Goal: Task Accomplishment & Management: Manage account settings

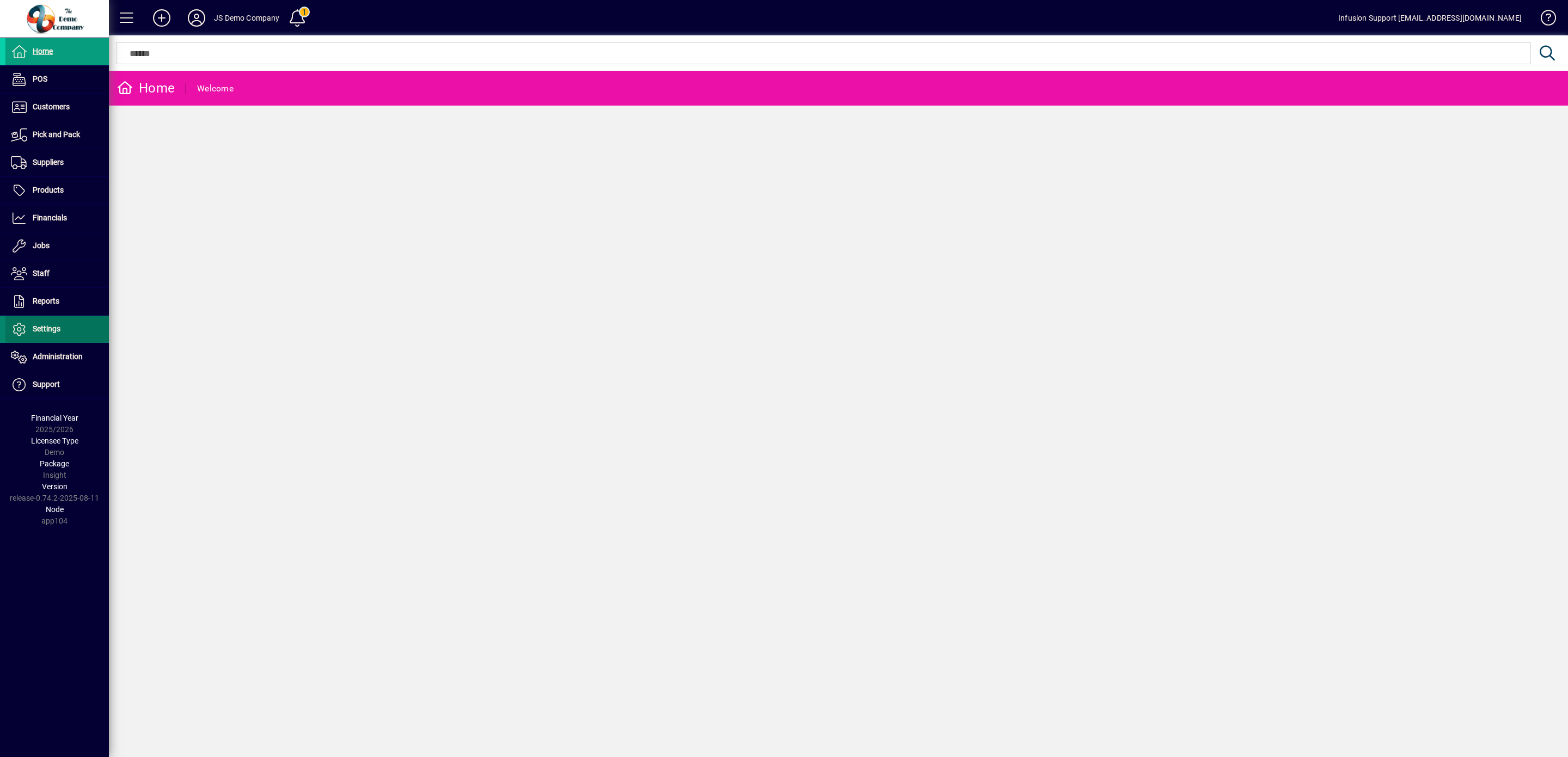
click at [54, 329] on span "Settings" at bounding box center [47, 329] width 28 height 9
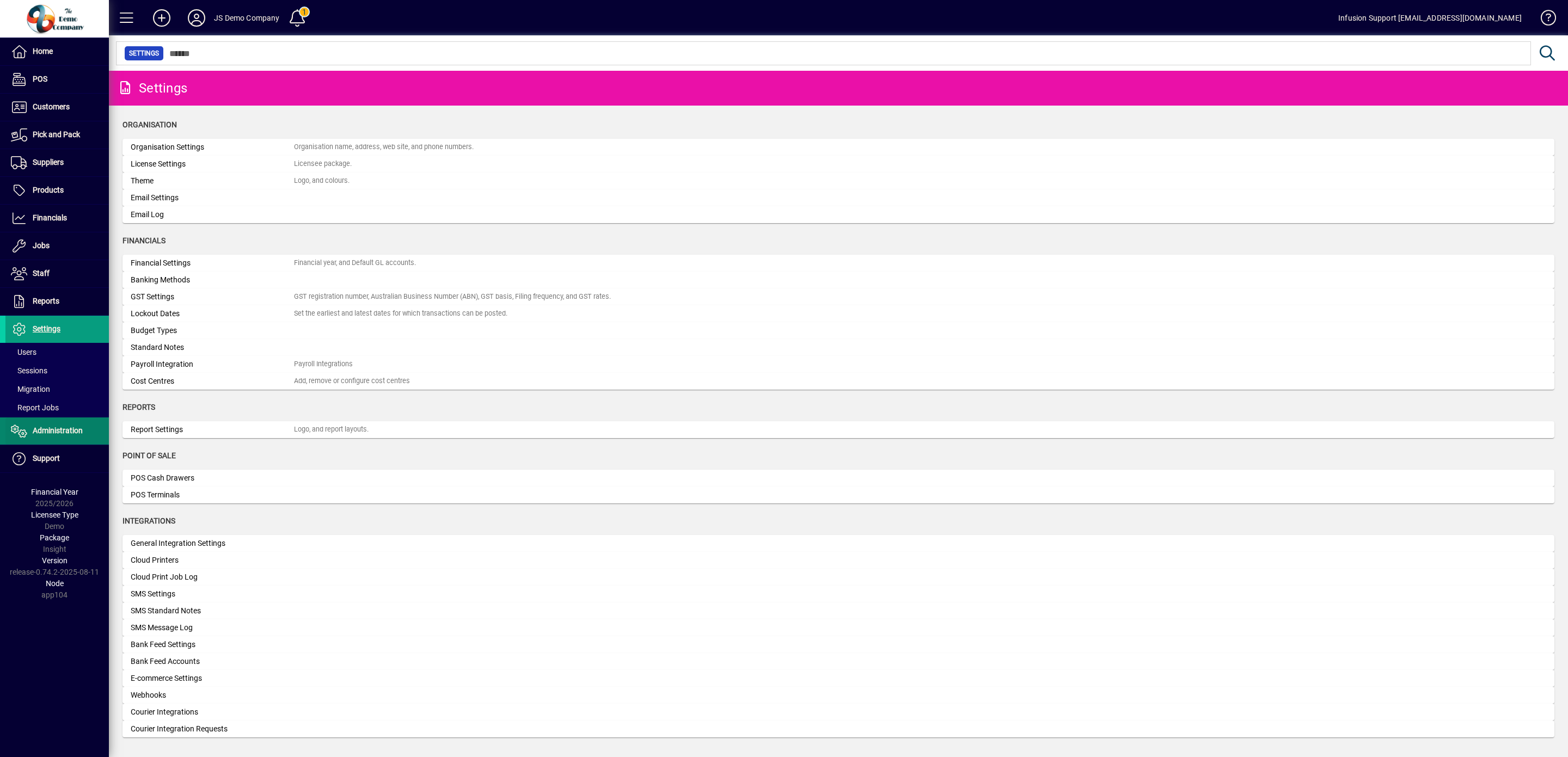
click at [60, 433] on span "Administration" at bounding box center [58, 430] width 50 height 9
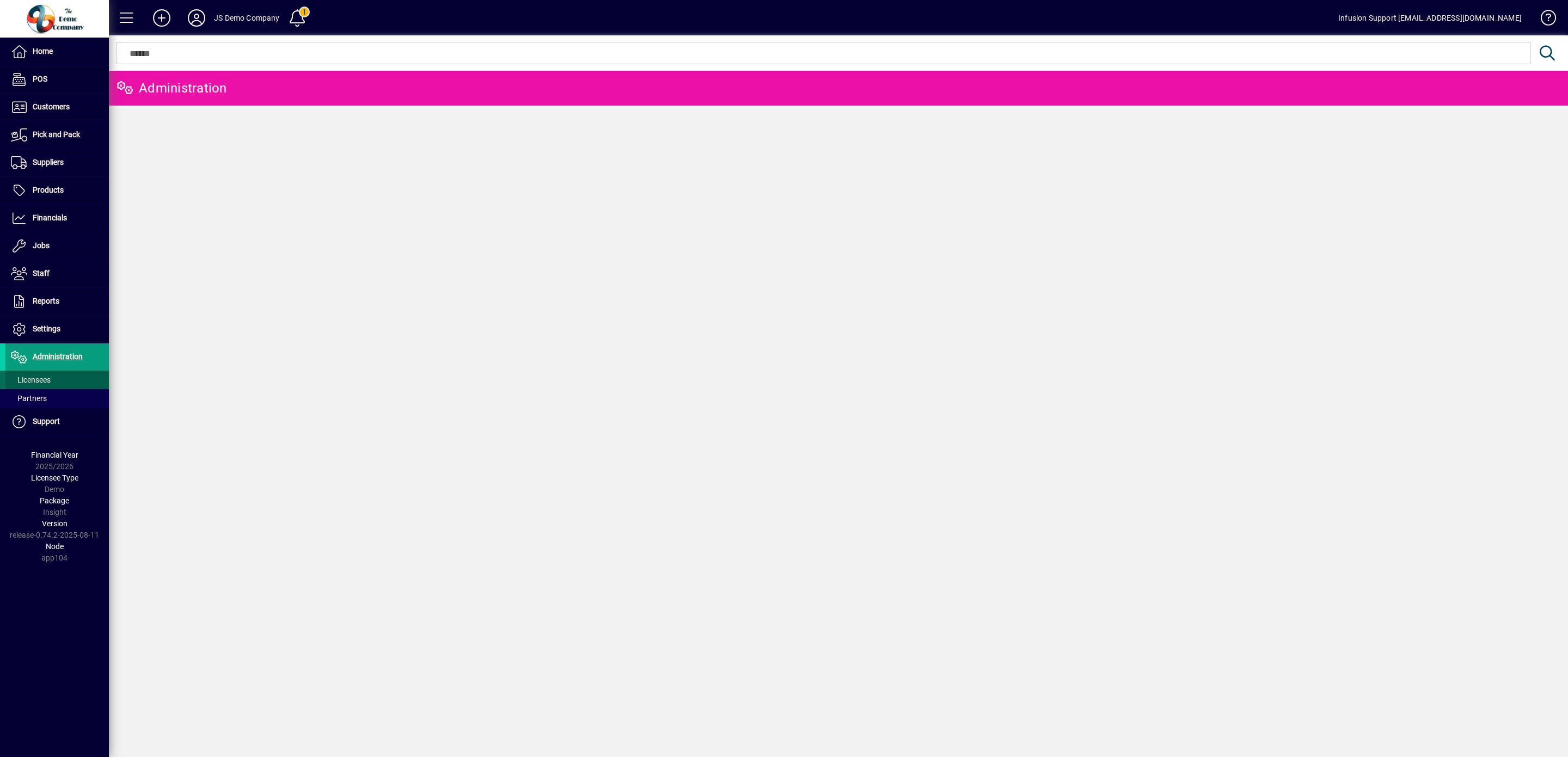
click at [47, 384] on span "Licensees" at bounding box center [30, 380] width 40 height 9
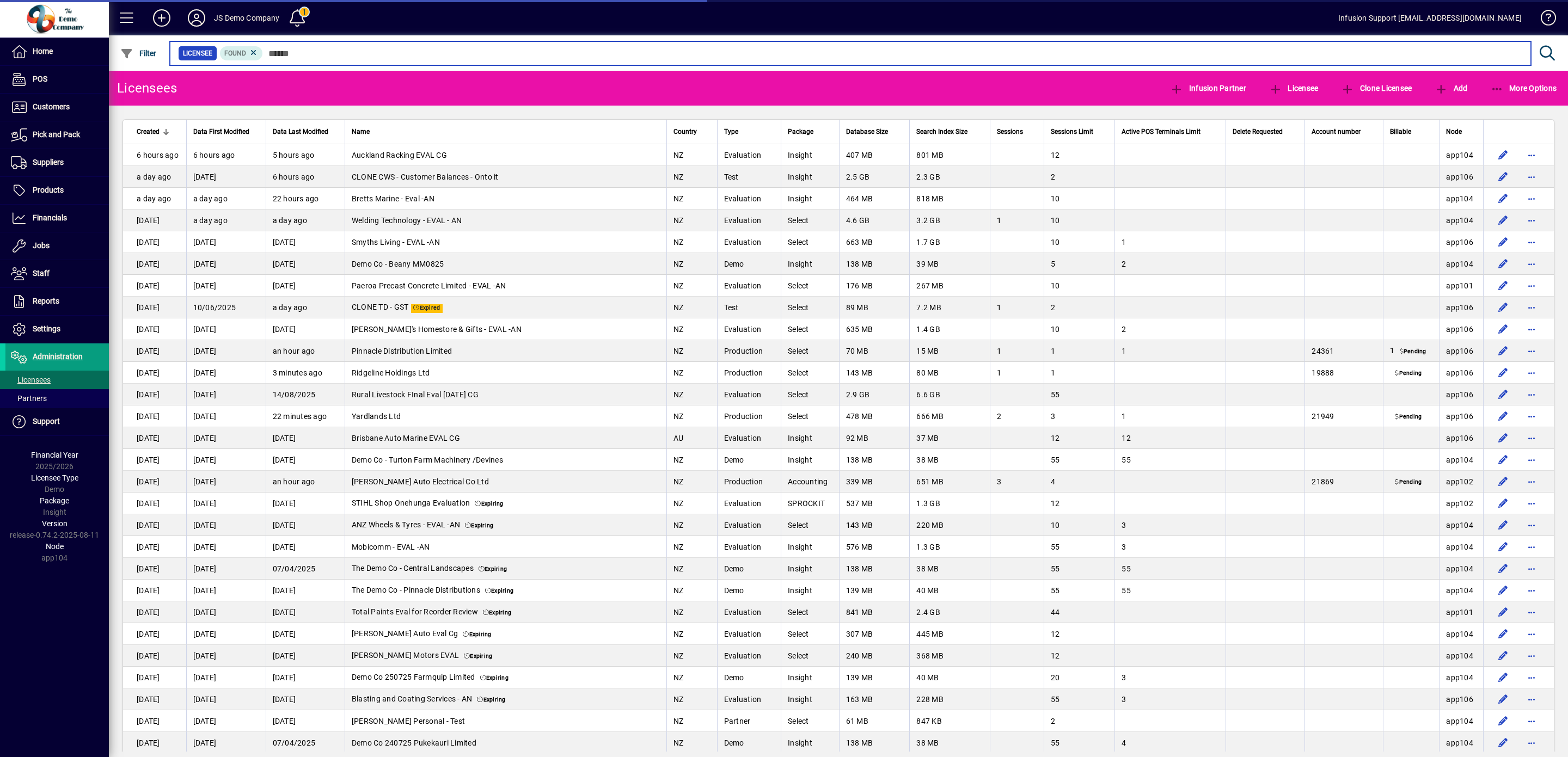
click at [310, 54] on input "text" at bounding box center [892, 53] width 1259 height 15
click at [318, 54] on input "text" at bounding box center [892, 53] width 1259 height 15
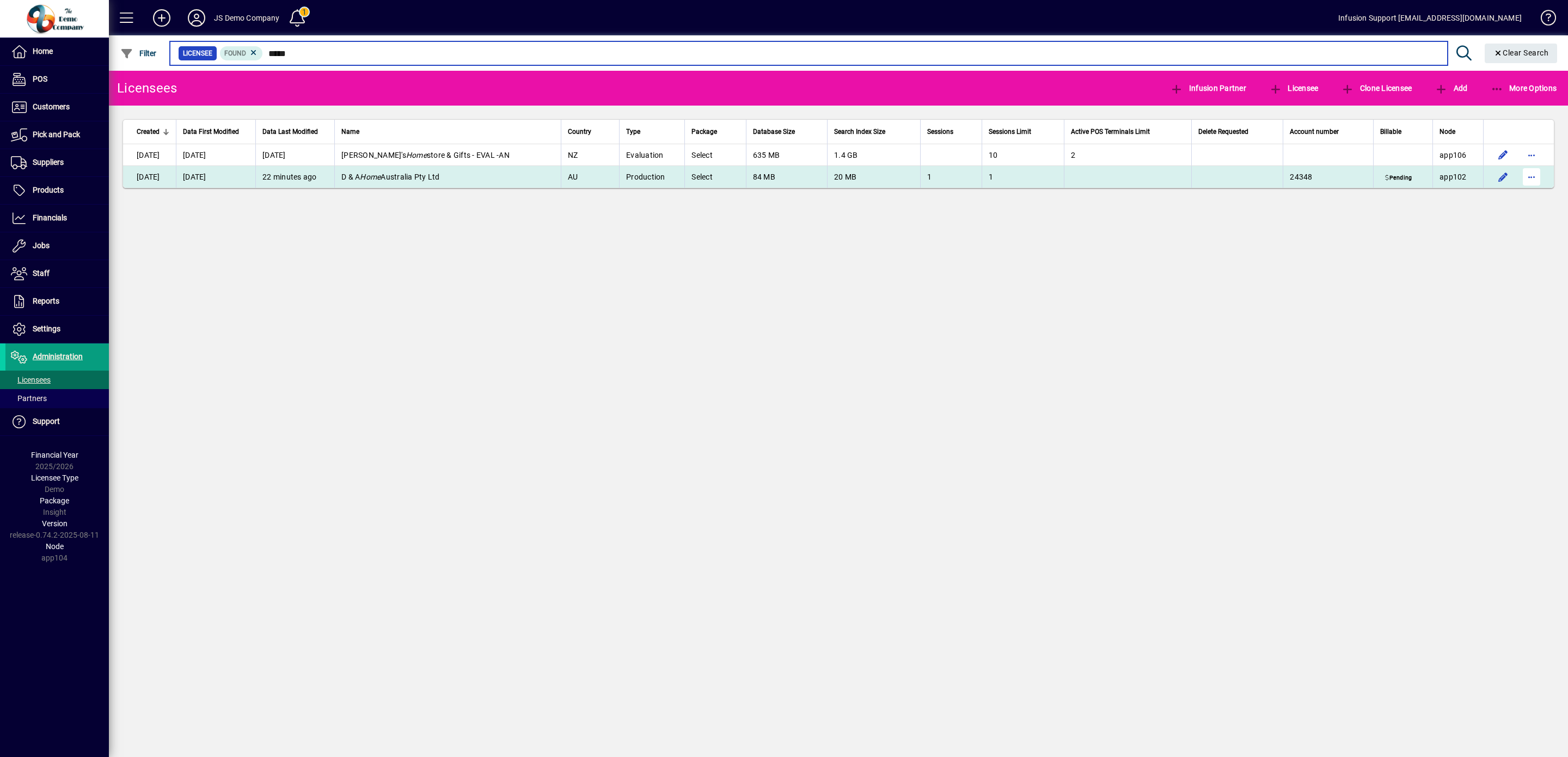
type input "****"
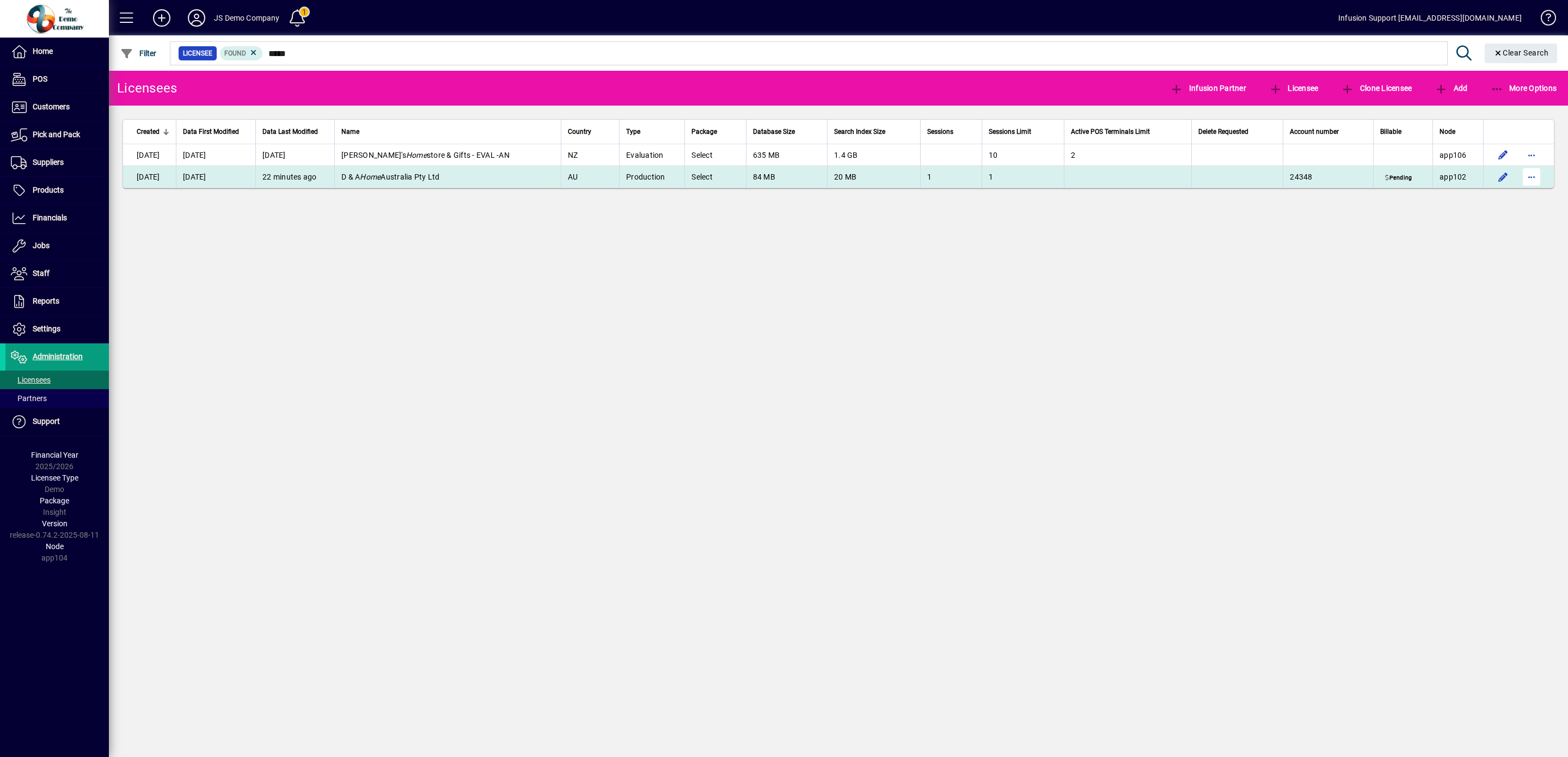
click at [1534, 181] on span "button" at bounding box center [1531, 176] width 26 height 26
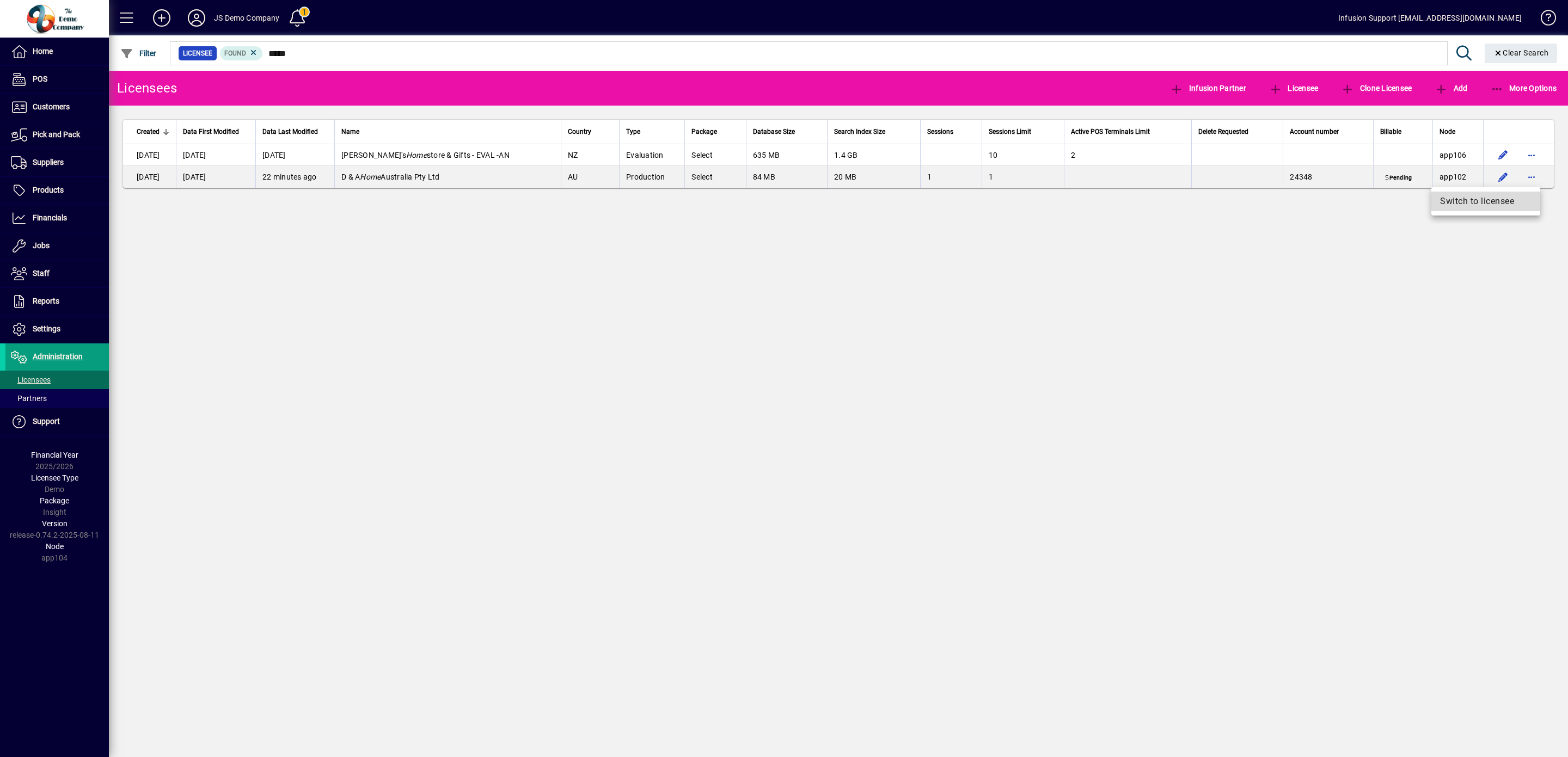
click at [1483, 200] on span "Switch to licensee" at bounding box center [1486, 201] width 91 height 13
